Goal: Check status: Check status

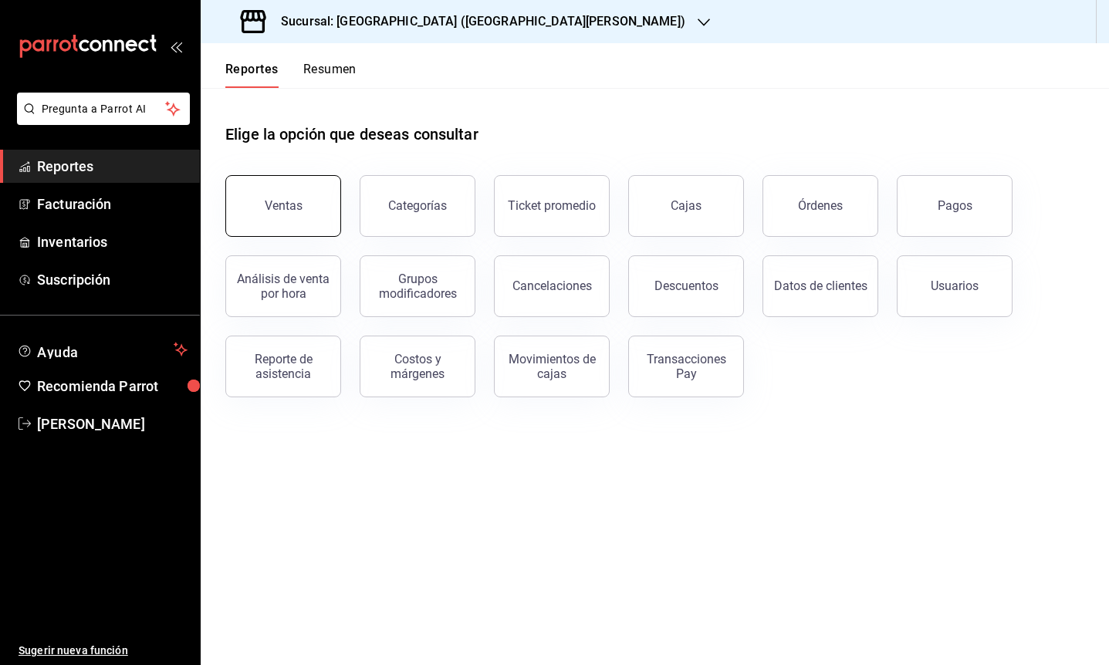
click at [305, 204] on button "Ventas" at bounding box center [283, 206] width 116 height 62
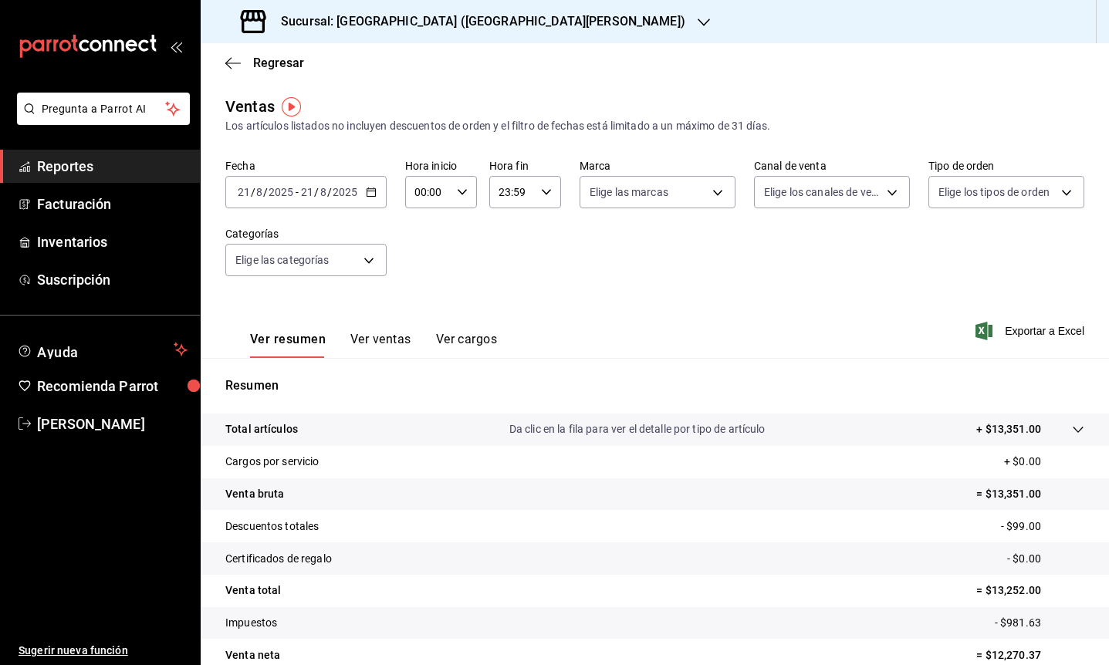
click at [368, 197] on icon "button" at bounding box center [371, 192] width 11 height 11
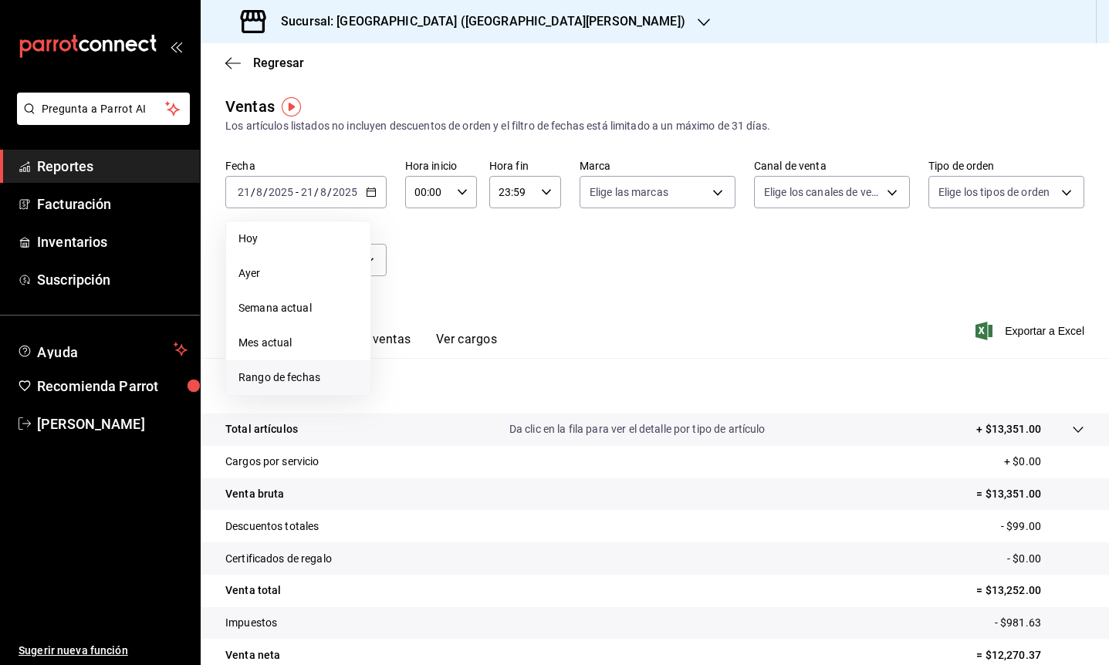
click at [309, 381] on span "Rango de fechas" at bounding box center [298, 378] width 120 height 16
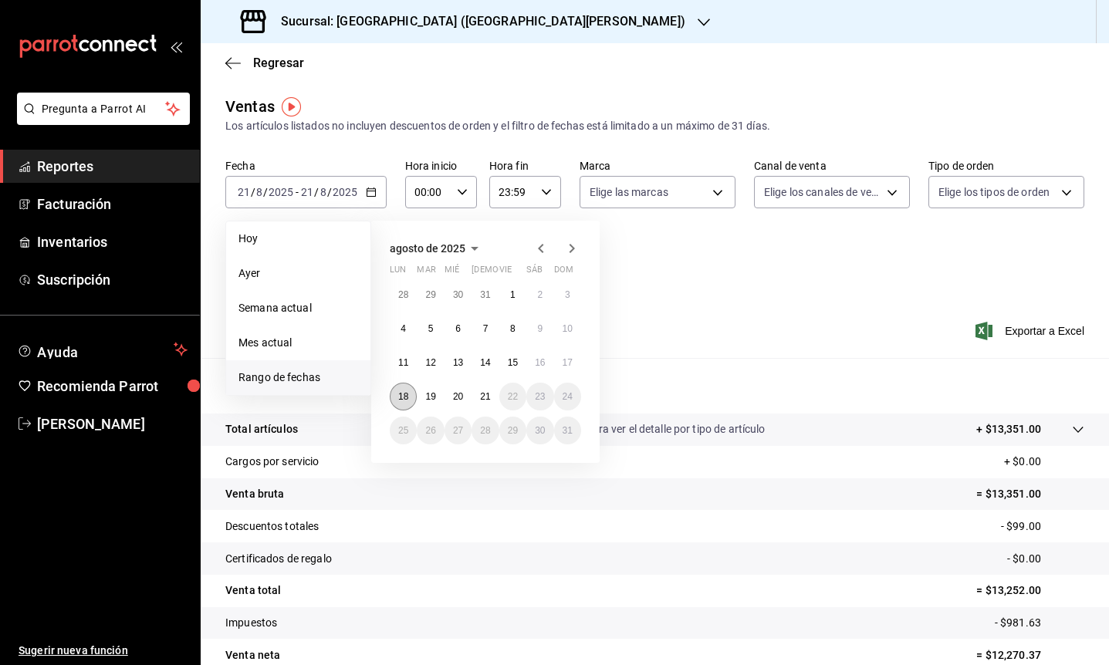
click at [404, 400] on abbr "18" at bounding box center [403, 396] width 10 height 11
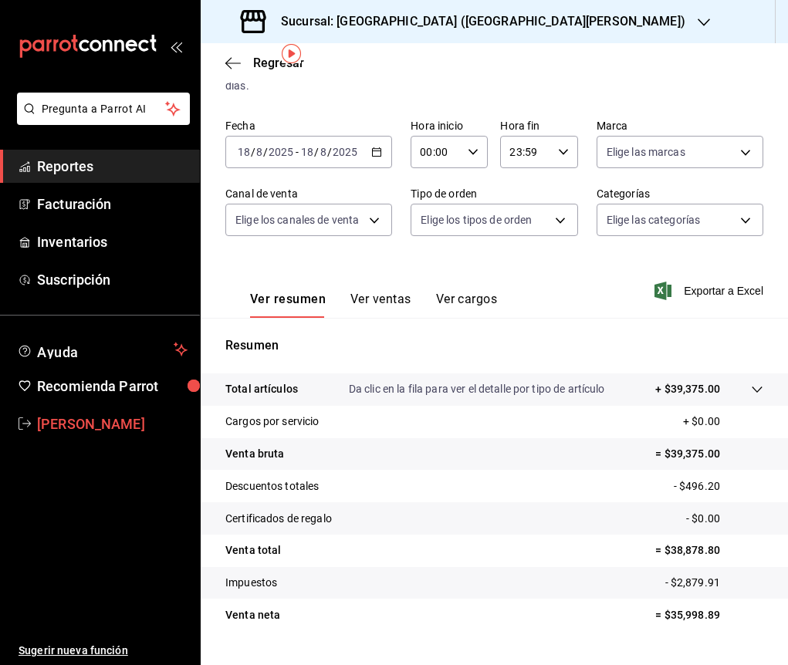
scroll to position [71, 0]
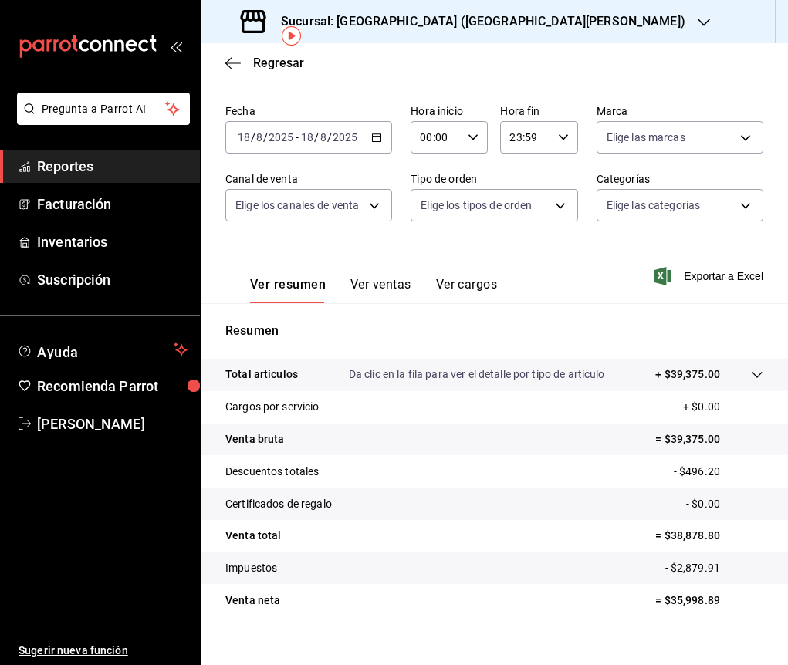
click at [371, 138] on icon "button" at bounding box center [376, 137] width 11 height 11
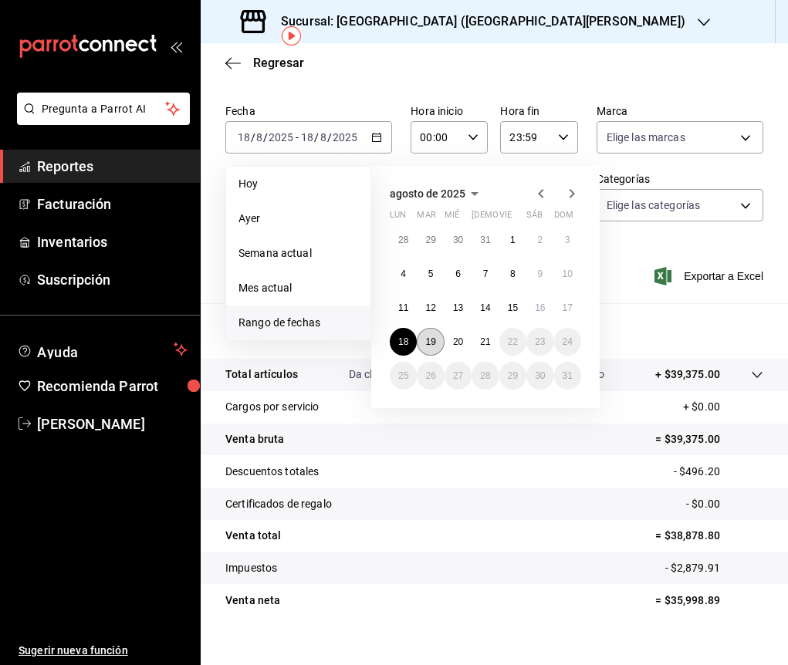
click at [430, 343] on abbr "19" at bounding box center [430, 341] width 10 height 11
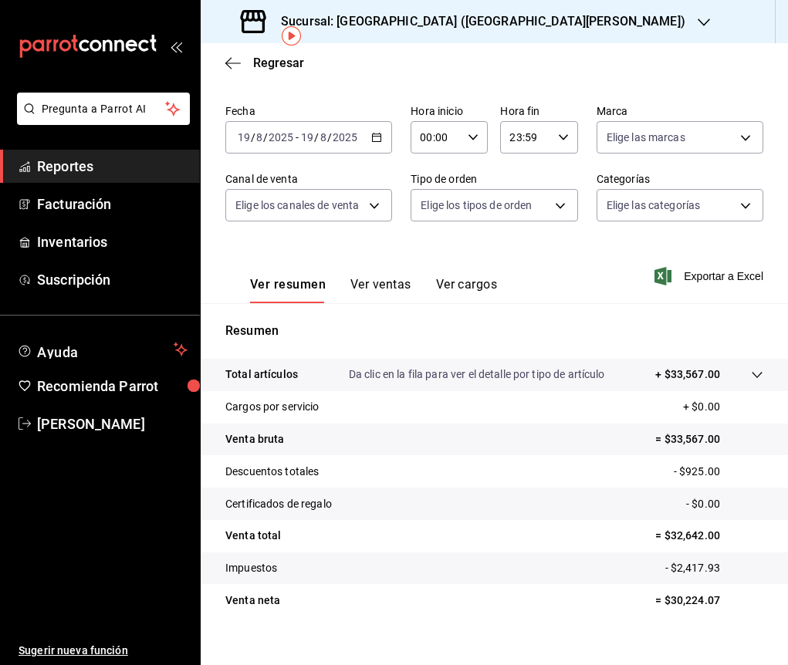
click at [371, 140] on icon "button" at bounding box center [376, 137] width 11 height 11
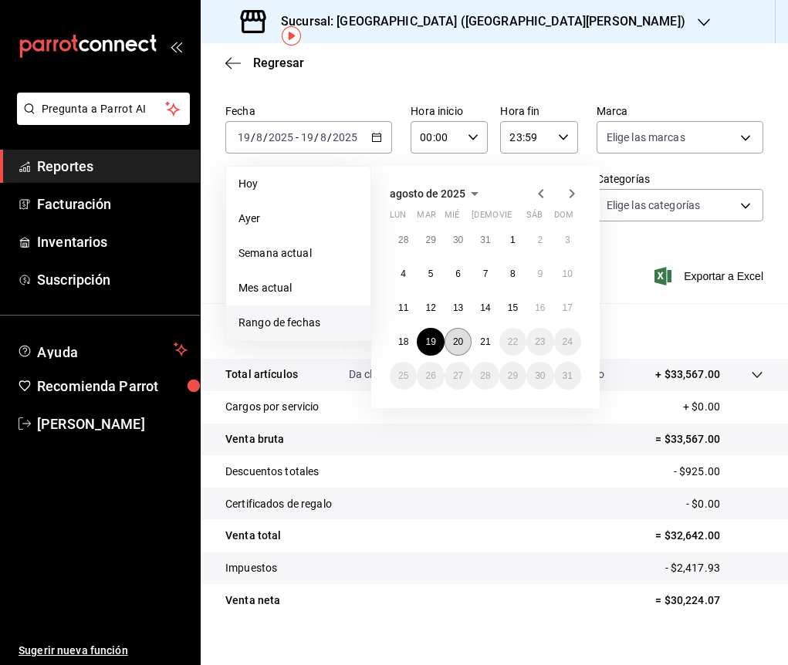
click at [463, 346] on abbr "20" at bounding box center [458, 341] width 10 height 11
click at [462, 346] on abbr "20" at bounding box center [458, 341] width 10 height 11
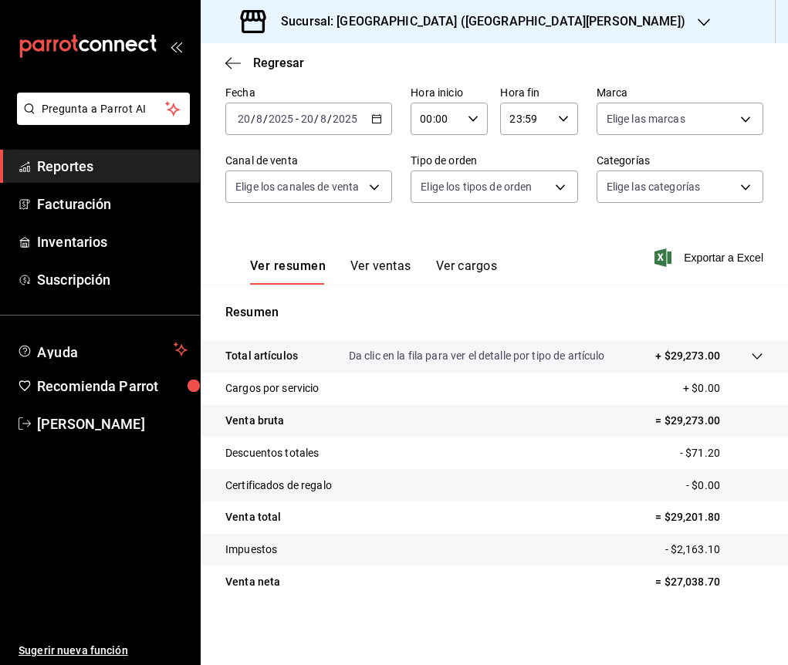
scroll to position [90, 0]
click at [225, 62] on icon "button" at bounding box center [232, 63] width 15 height 14
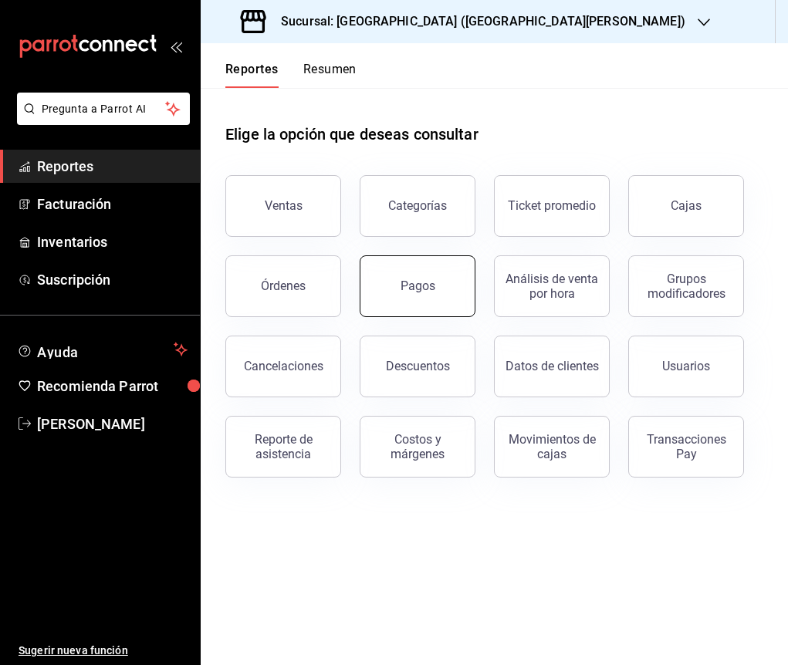
click at [395, 277] on button "Pagos" at bounding box center [417, 286] width 116 height 62
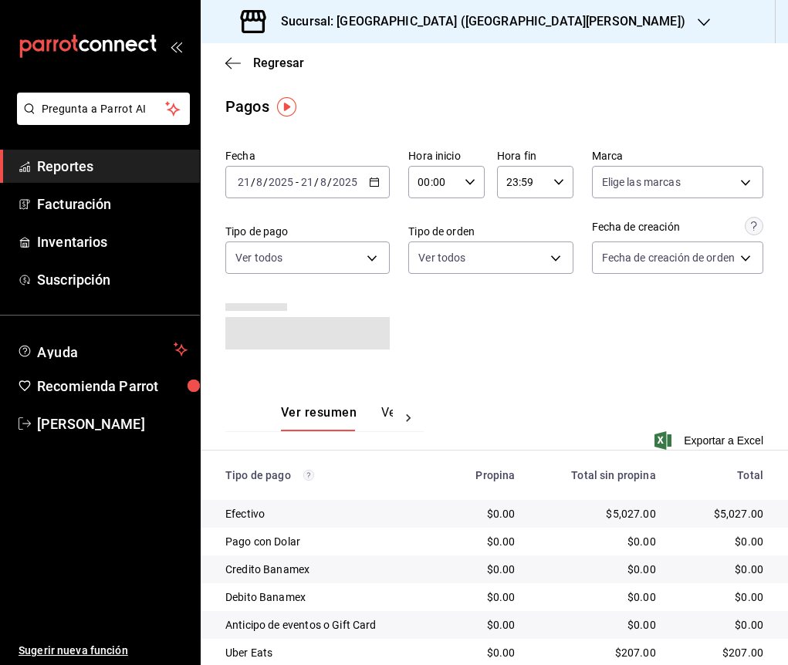
click at [375, 182] on icon "button" at bounding box center [374, 182] width 11 height 11
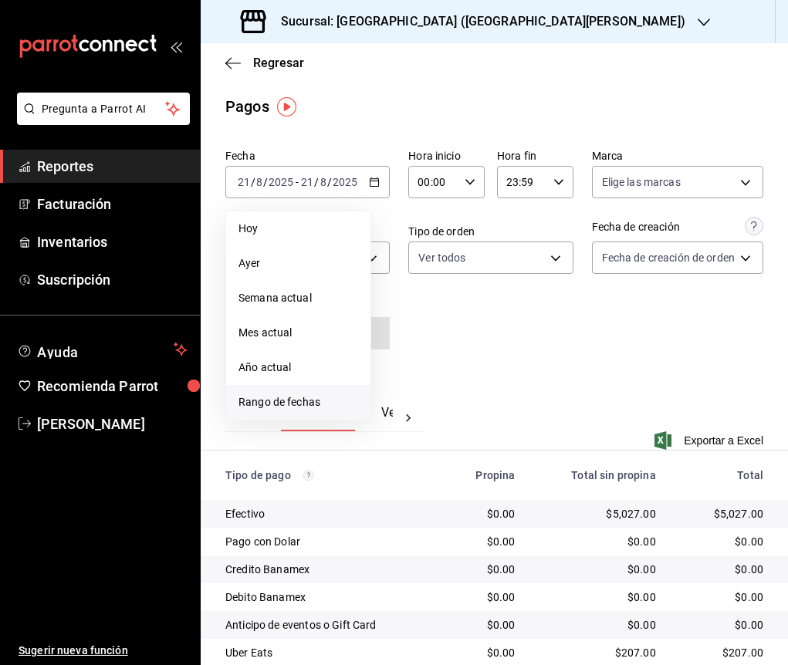
click at [292, 401] on span "Rango de fechas" at bounding box center [298, 402] width 120 height 16
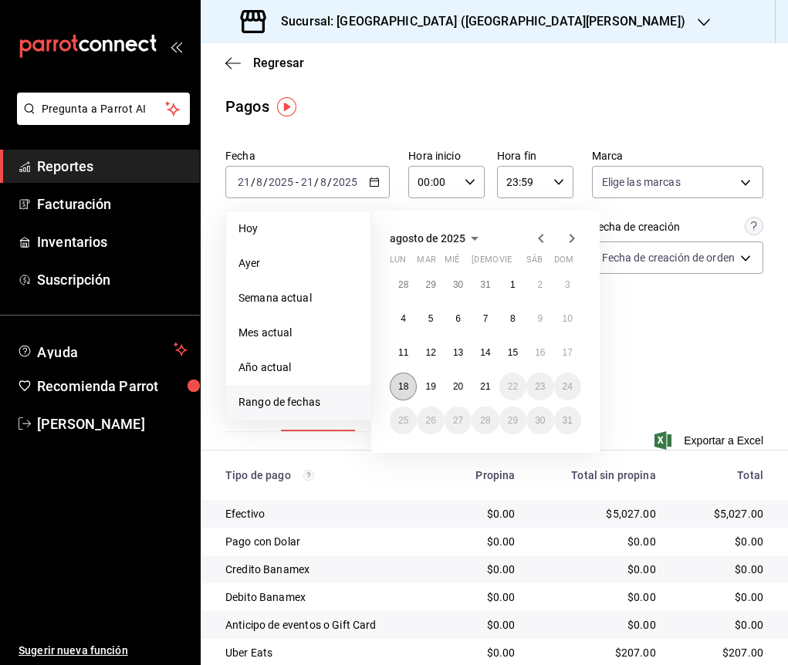
click at [398, 381] on abbr "18" at bounding box center [403, 386] width 10 height 11
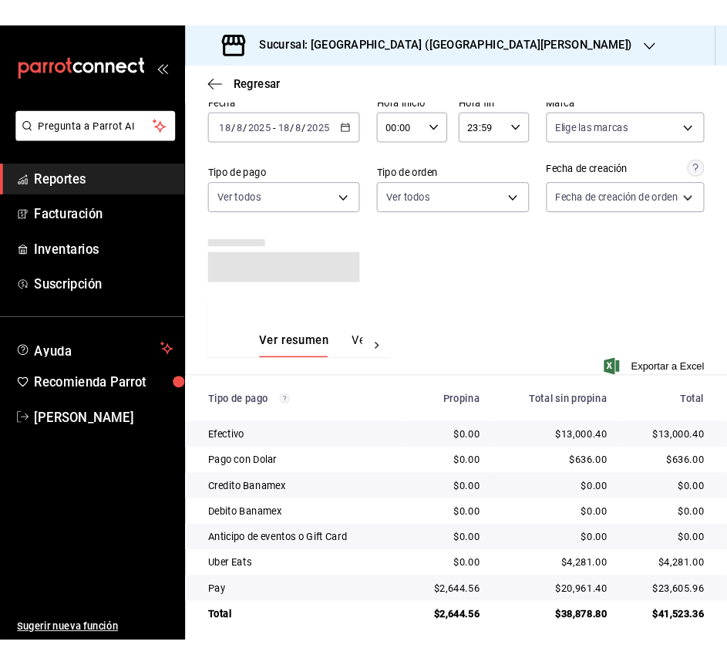
scroll to position [74, 0]
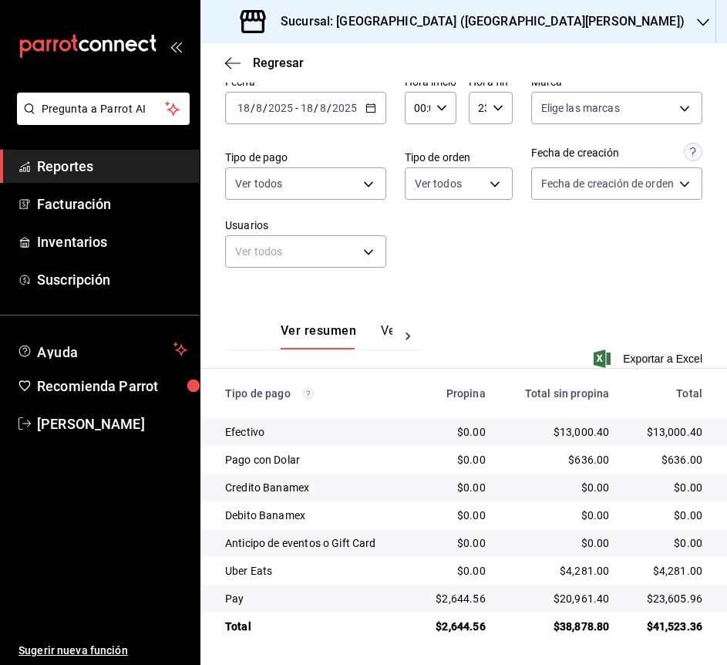
click at [369, 109] on icon "button" at bounding box center [371, 108] width 11 height 11
click at [369, 110] on icon "button" at bounding box center [371, 108] width 11 height 11
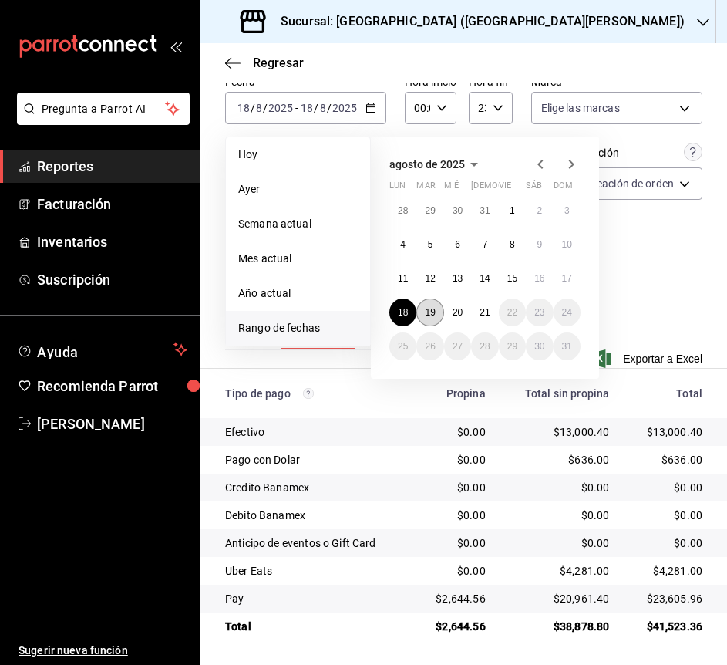
click at [436, 312] on button "19" at bounding box center [430, 313] width 27 height 28
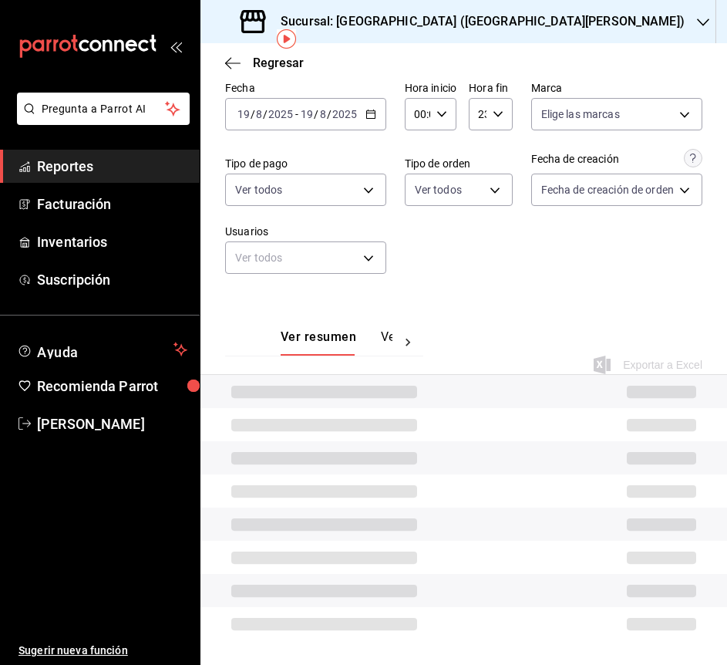
scroll to position [74, 0]
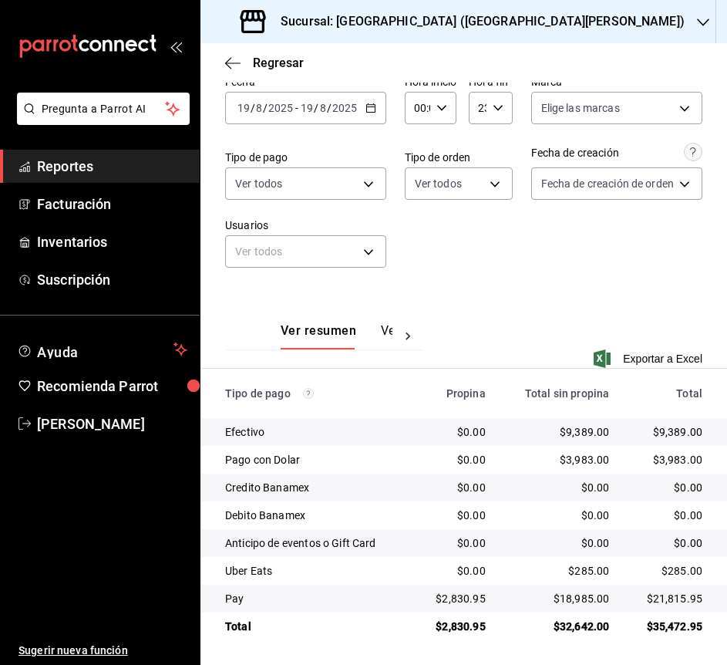
click at [370, 112] on \(Stroke\) "button" at bounding box center [370, 108] width 9 height 8
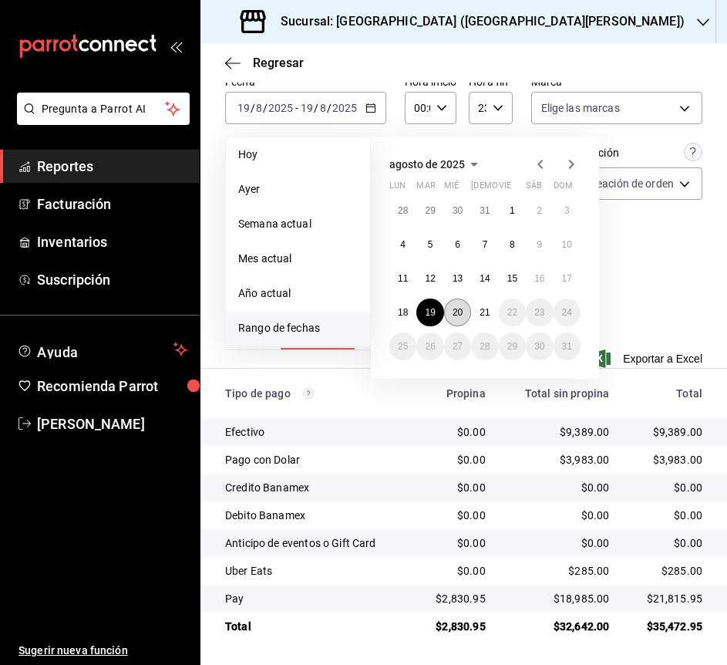
click at [454, 316] on abbr "20" at bounding box center [458, 312] width 10 height 11
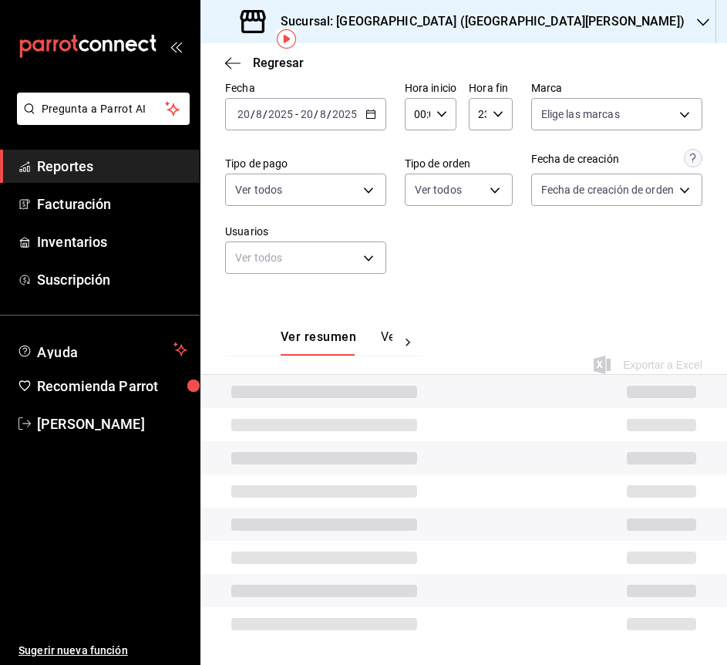
scroll to position [74, 0]
